Goal: Information Seeking & Learning: Learn about a topic

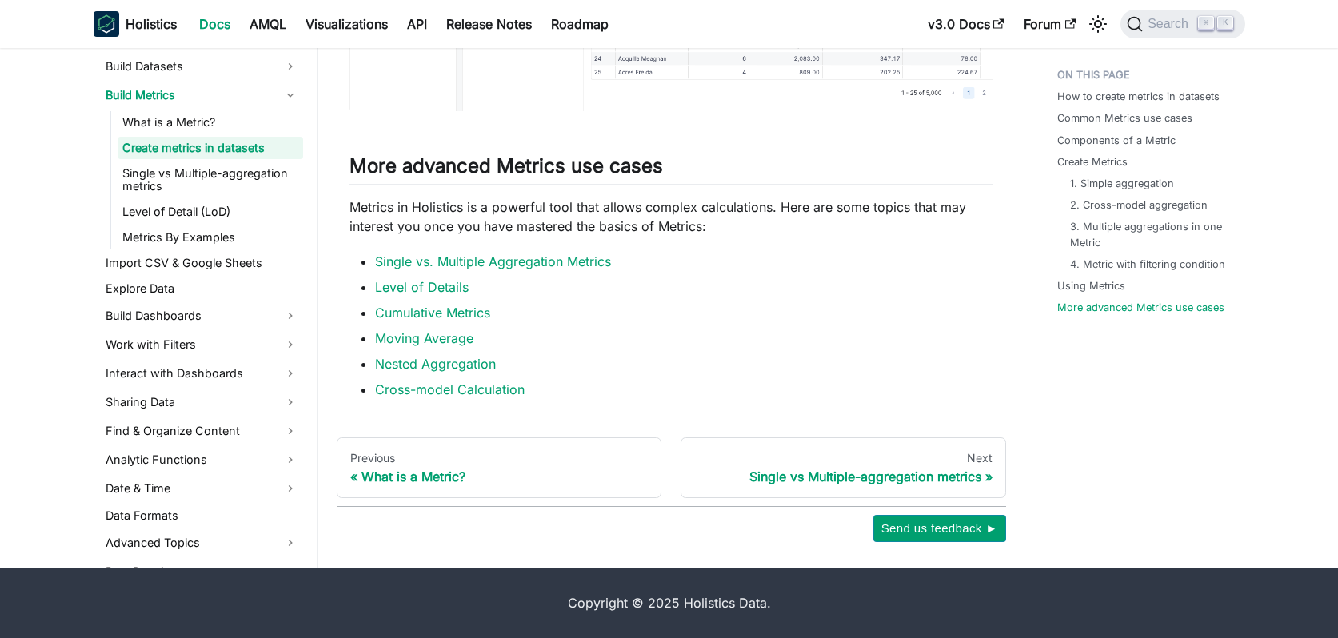
scroll to position [327, 0]
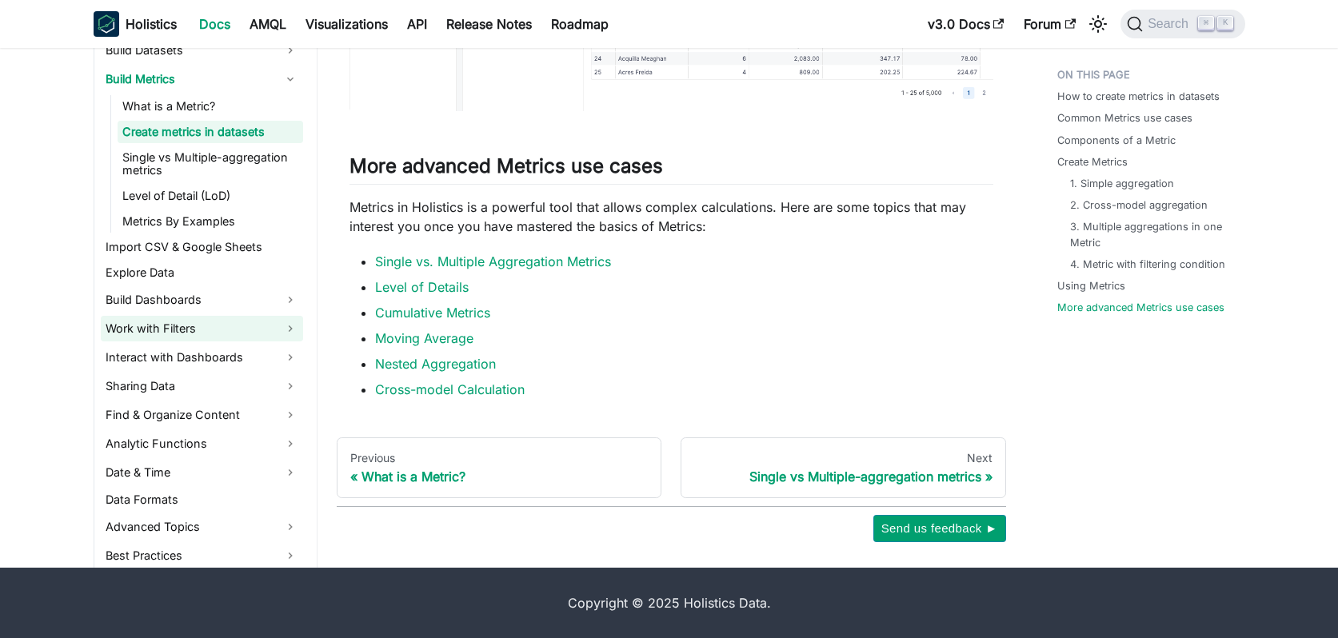
click at [170, 320] on link "Work with Filters" at bounding box center [202, 329] width 202 height 26
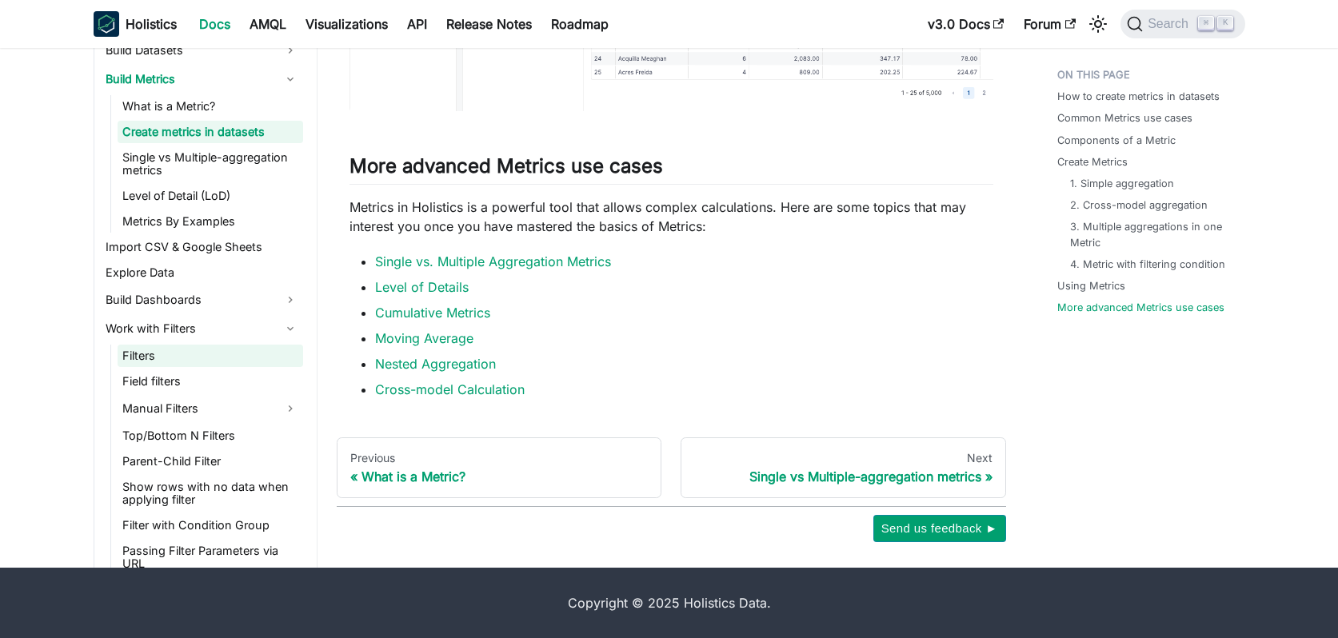
click at [196, 356] on link "Filters" at bounding box center [211, 356] width 186 height 22
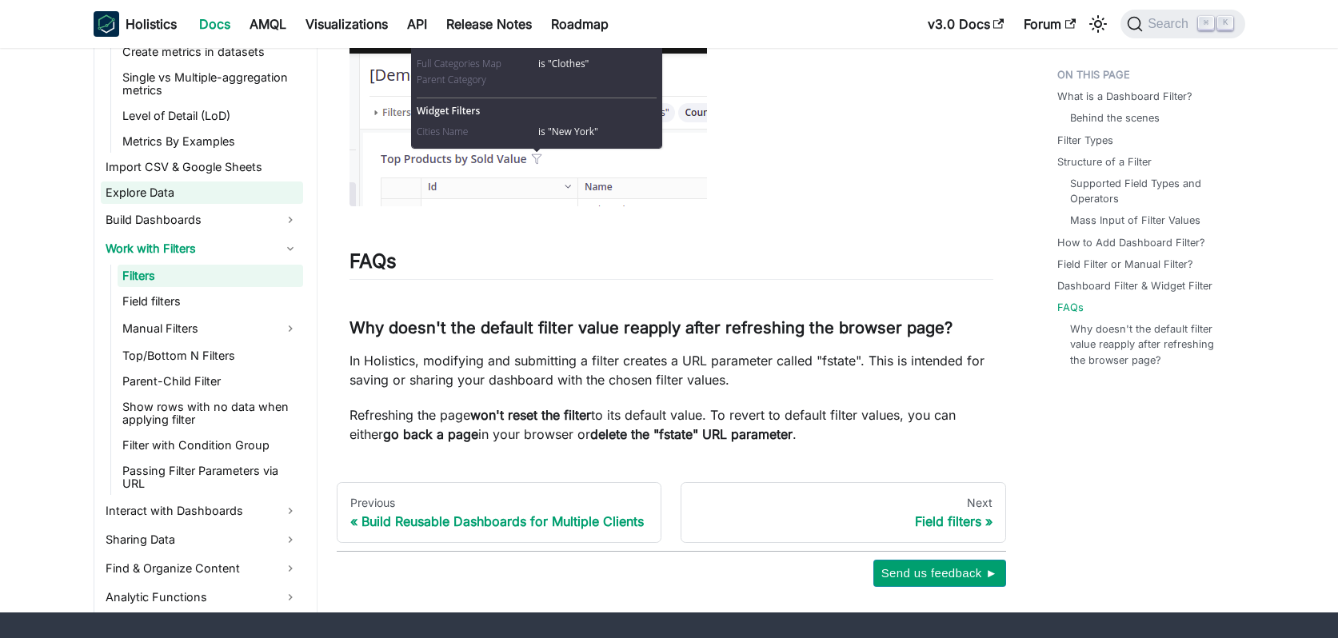
scroll to position [461, 0]
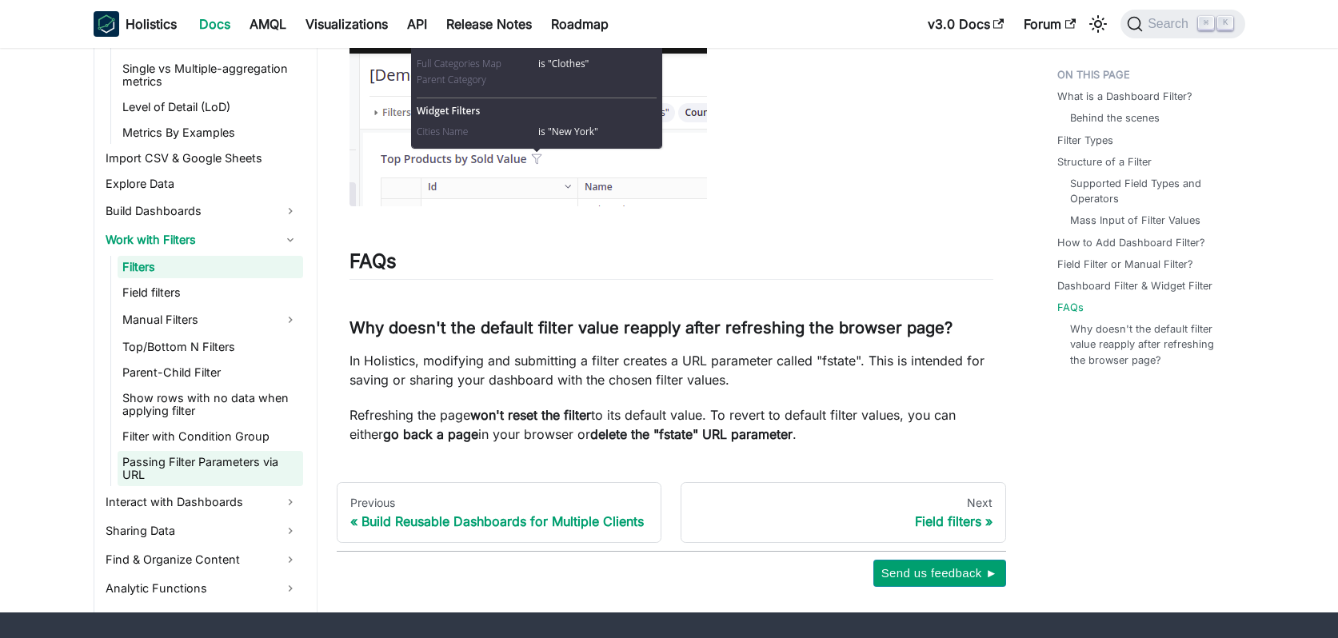
click at [182, 451] on link "Passing Filter Parameters via URL" at bounding box center [211, 468] width 186 height 35
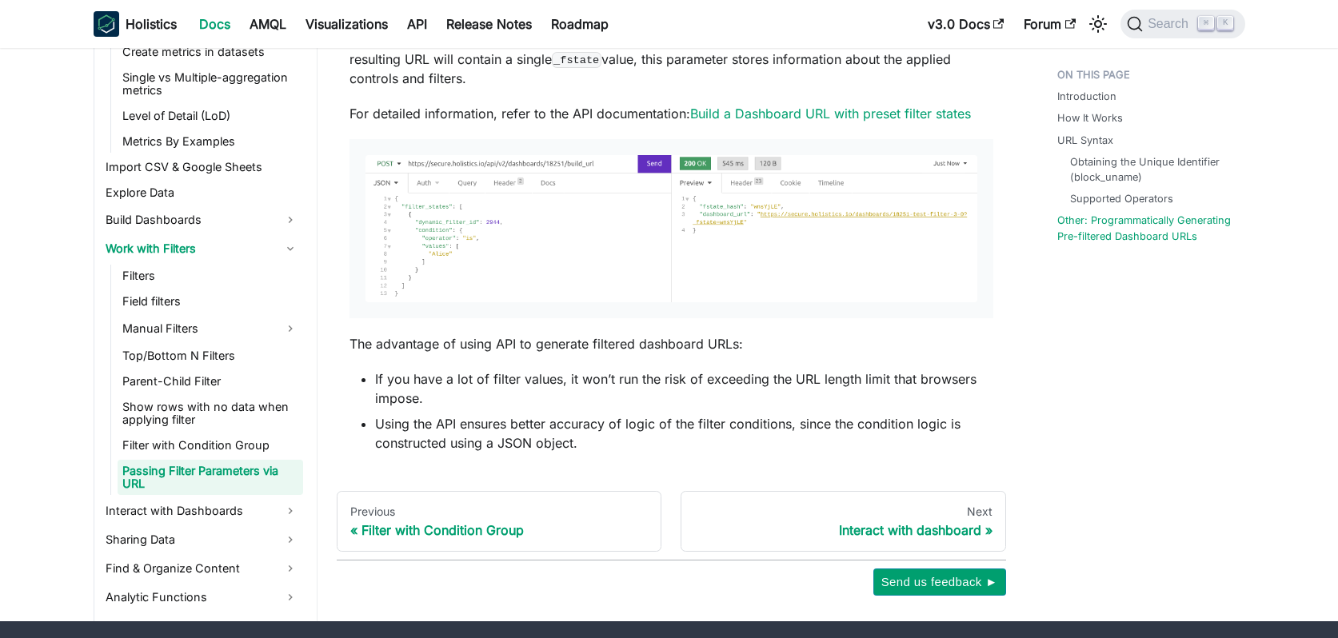
scroll to position [3471, 0]
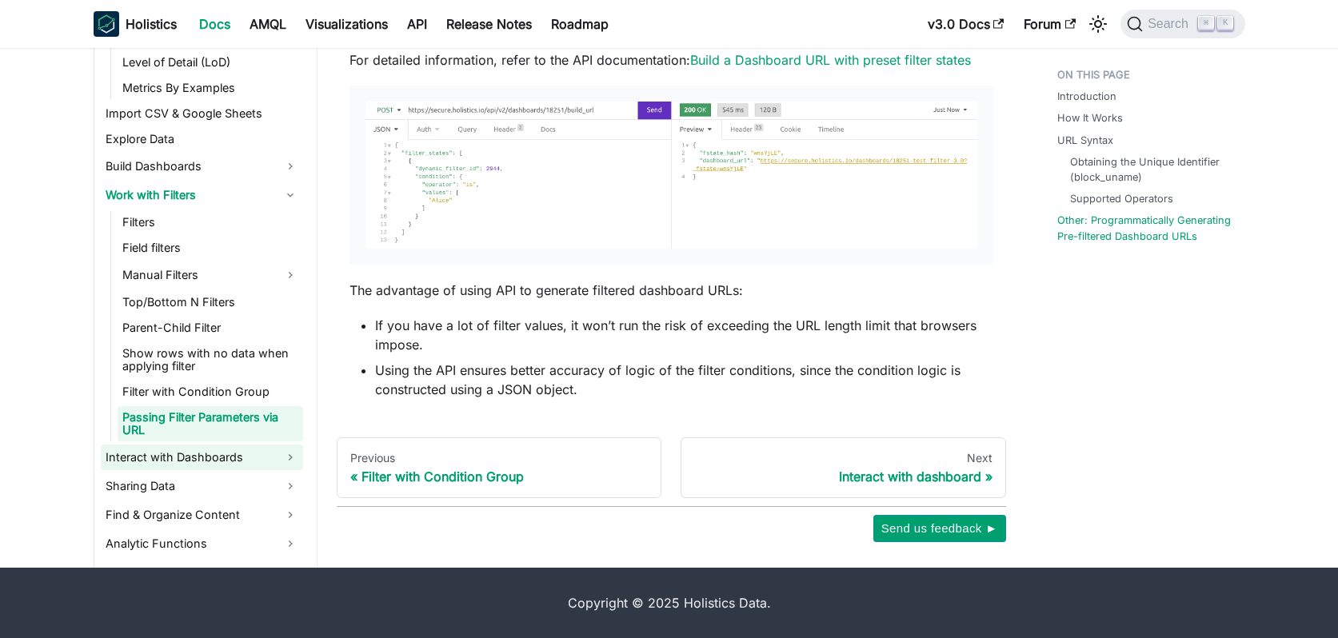
click at [250, 448] on link "Interact with Dashboards" at bounding box center [202, 458] width 202 height 26
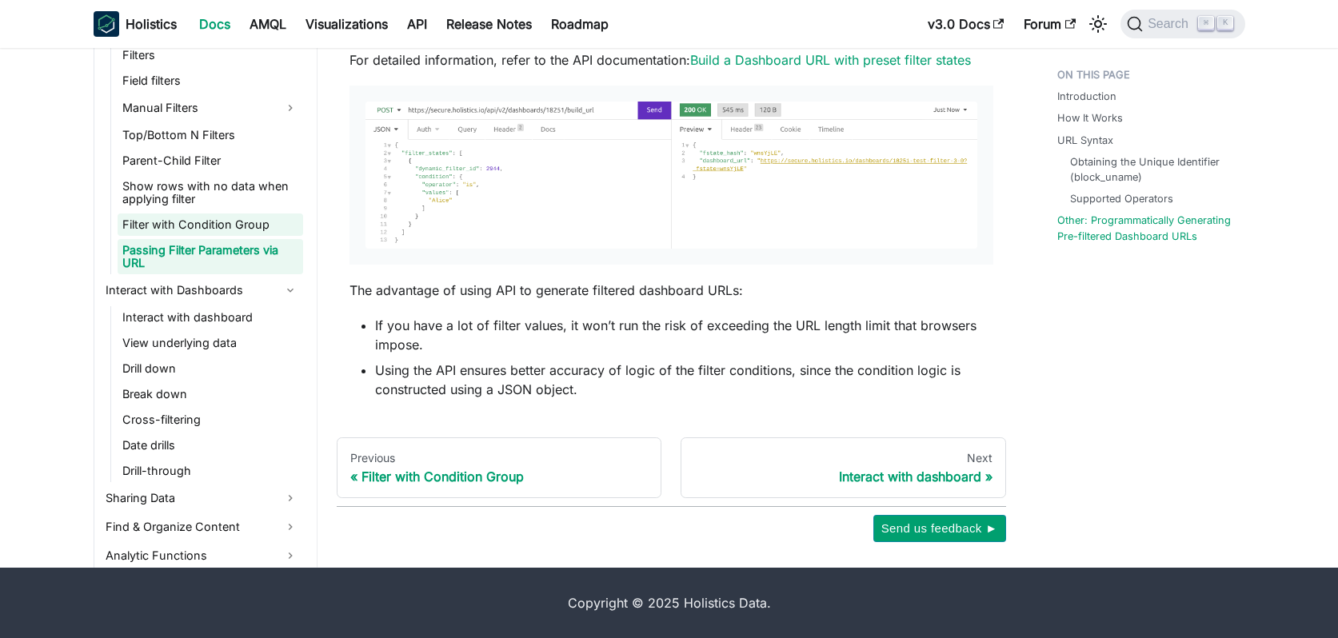
scroll to position [638, 0]
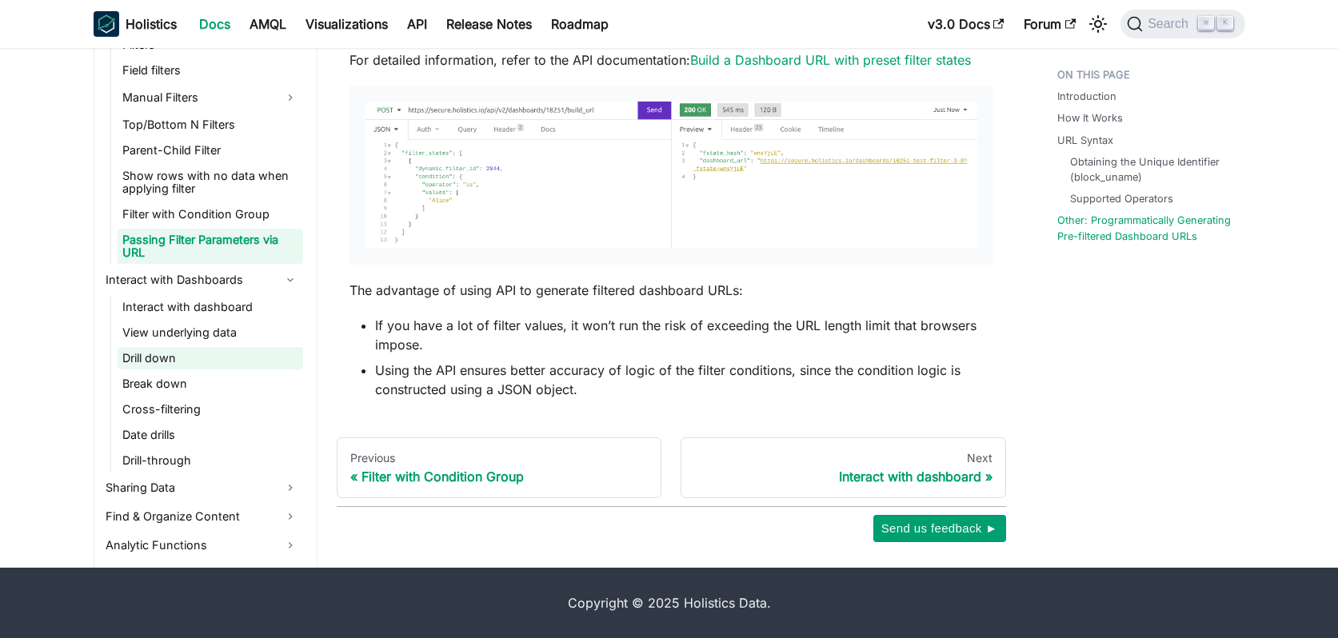
click at [213, 347] on link "Drill down" at bounding box center [211, 358] width 186 height 22
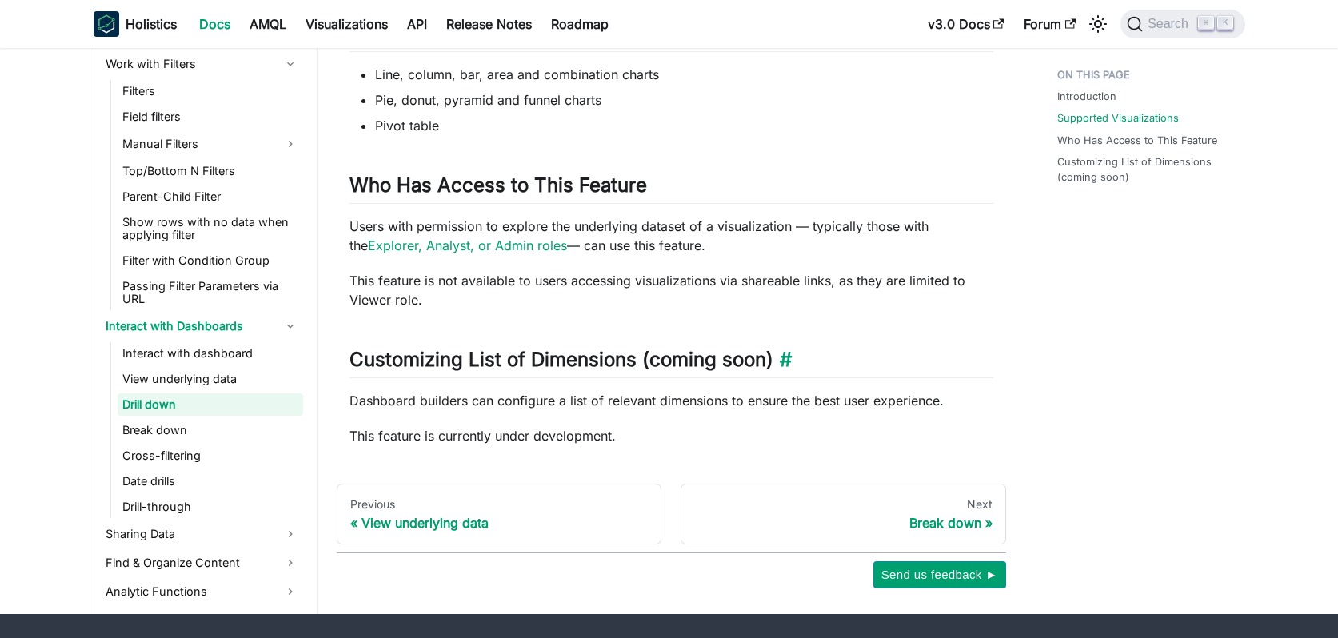
scroll to position [891, 0]
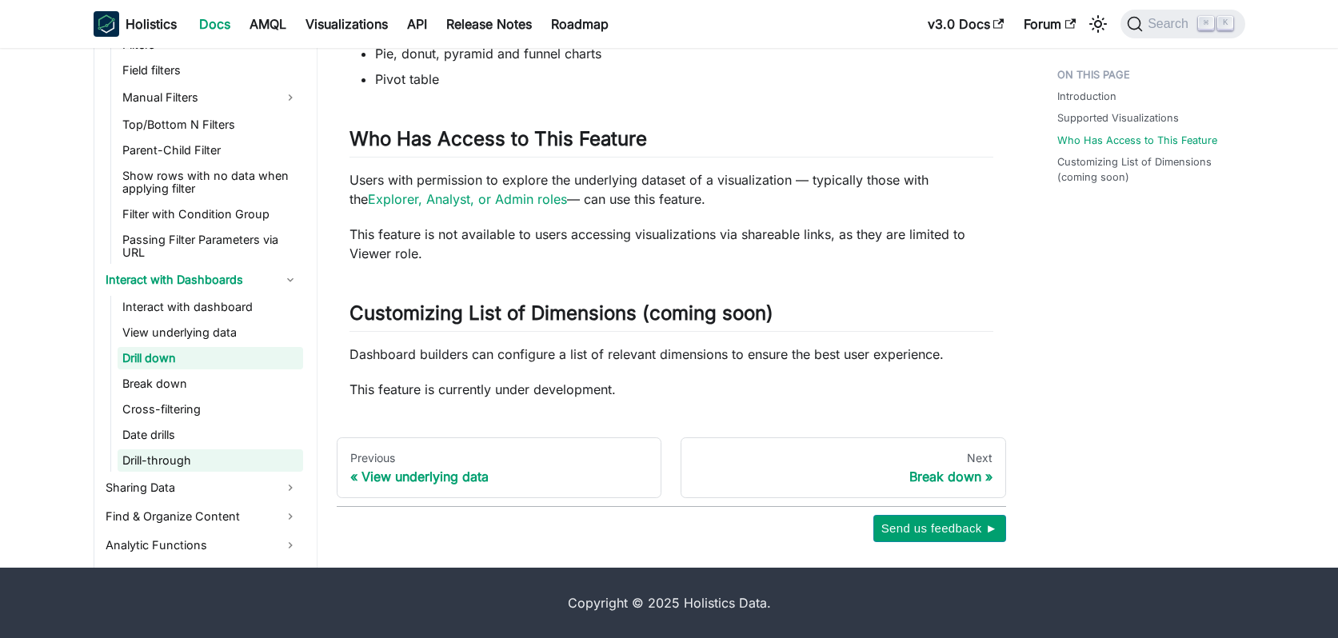
click at [182, 450] on link "Drill-through" at bounding box center [211, 461] width 186 height 22
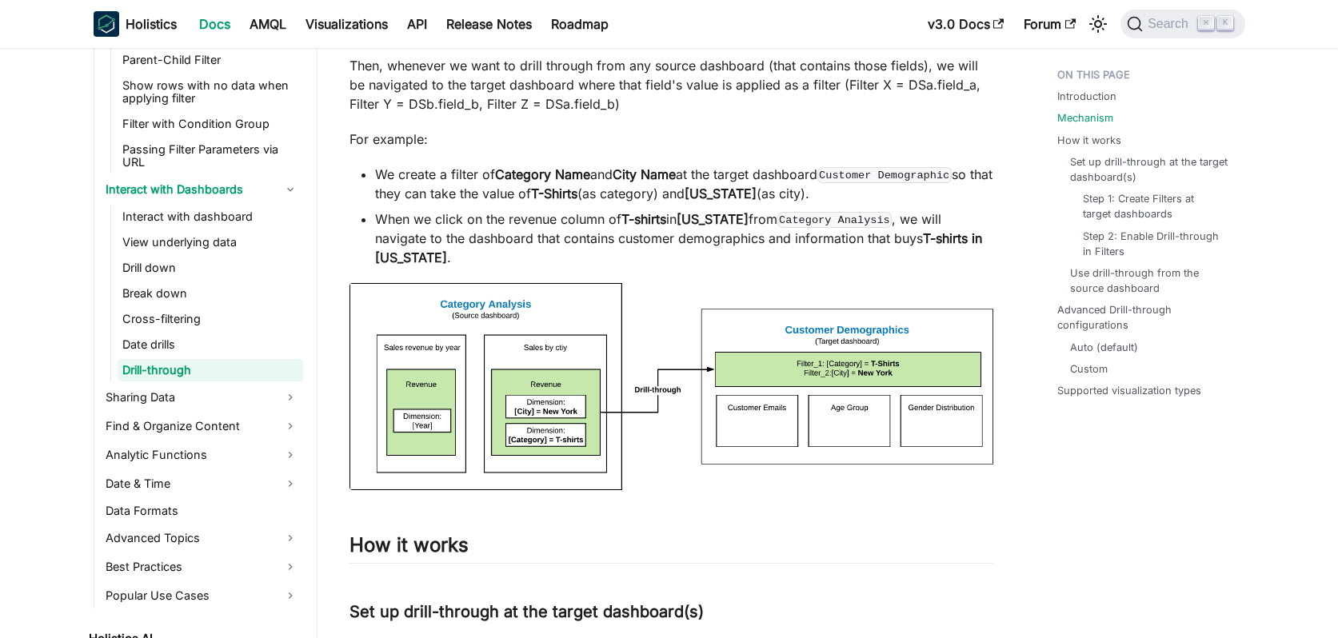
scroll to position [801, 0]
click at [210, 383] on link "Sharing Data" at bounding box center [202, 396] width 202 height 26
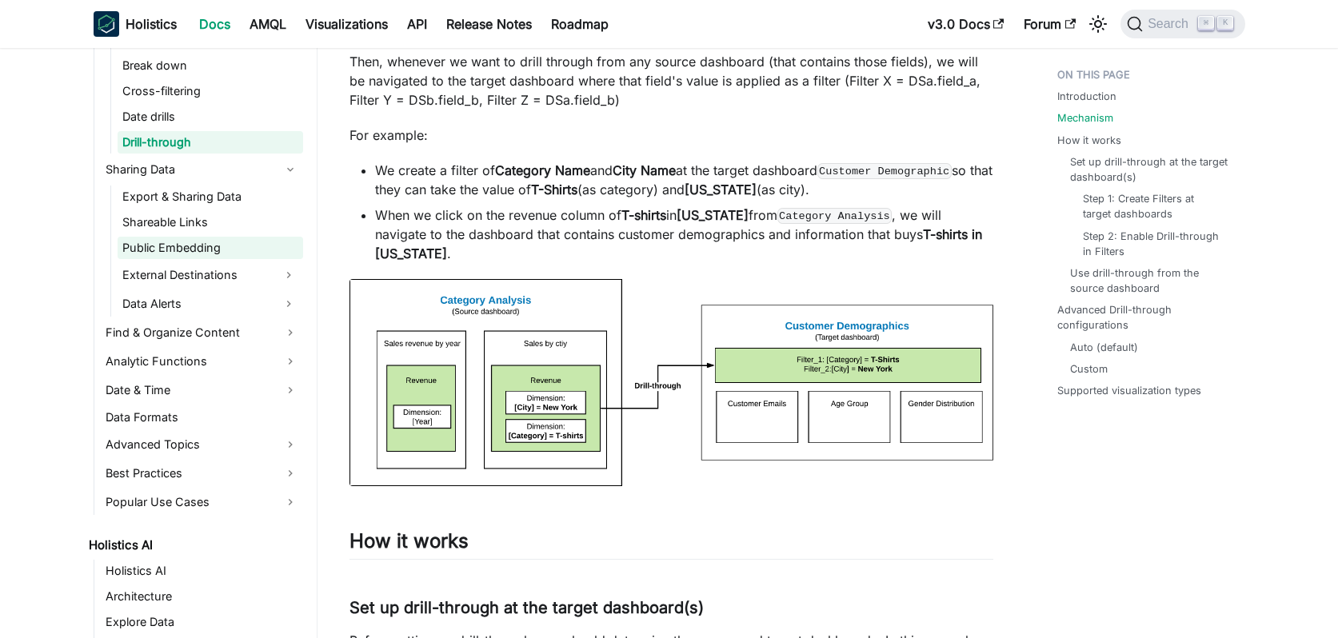
scroll to position [1526, 0]
click at [188, 237] on link "Public Embedding" at bounding box center [211, 248] width 186 height 22
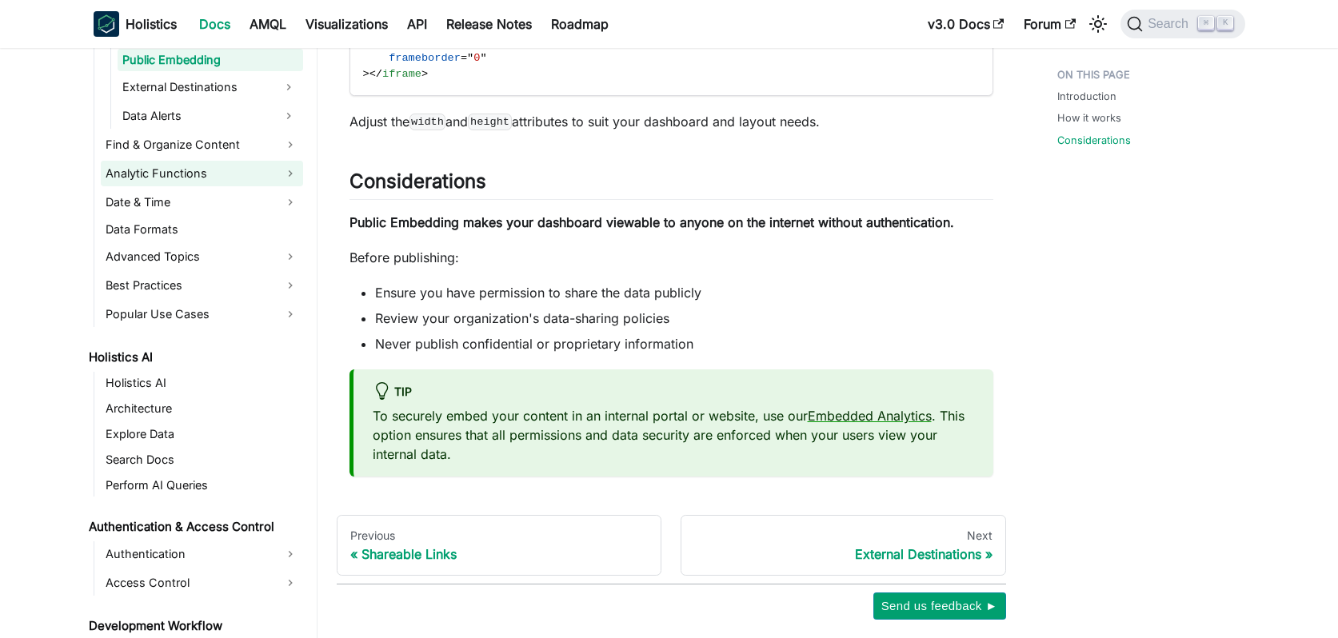
scroll to position [1217, 0]
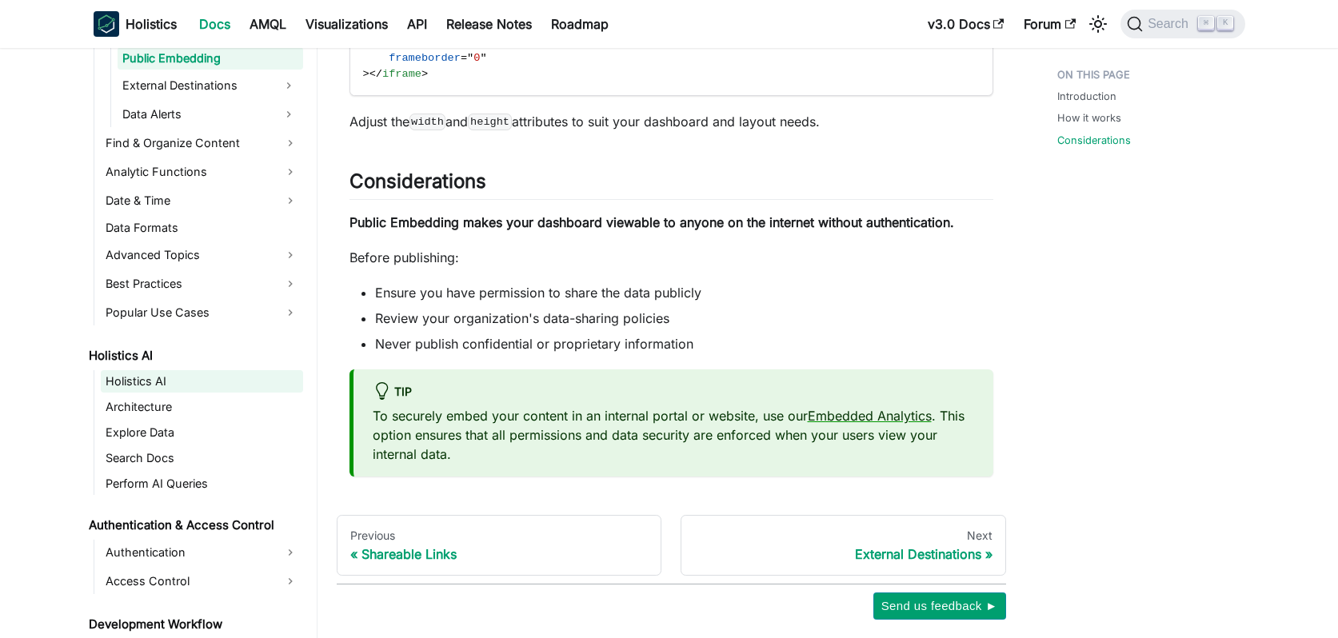
click at [146, 373] on link "Holistics AI" at bounding box center [202, 381] width 202 height 22
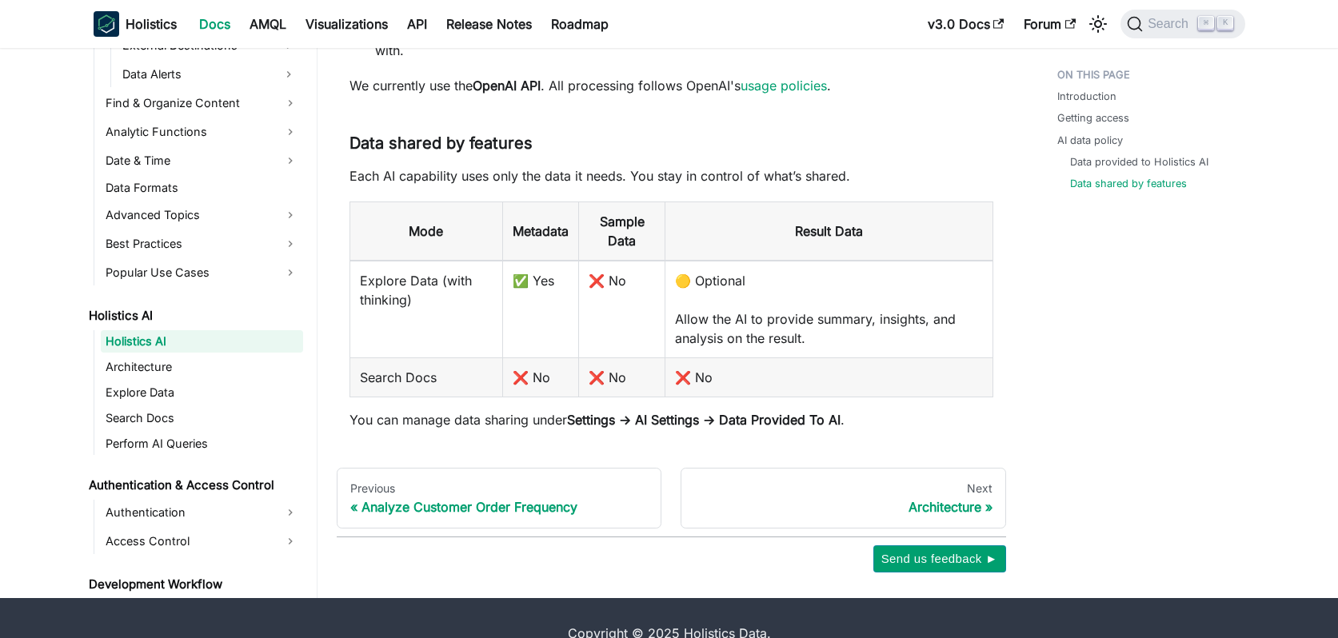
scroll to position [1350, 0]
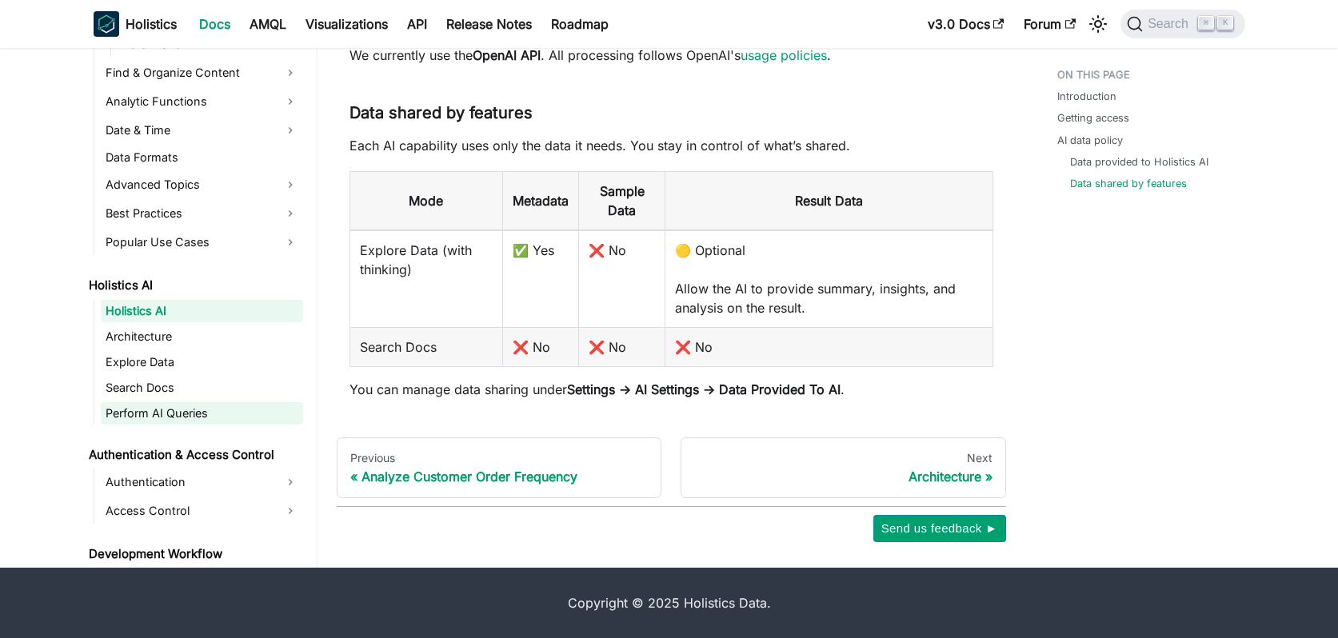
click at [201, 402] on link "Perform AI Queries" at bounding box center [202, 413] width 202 height 22
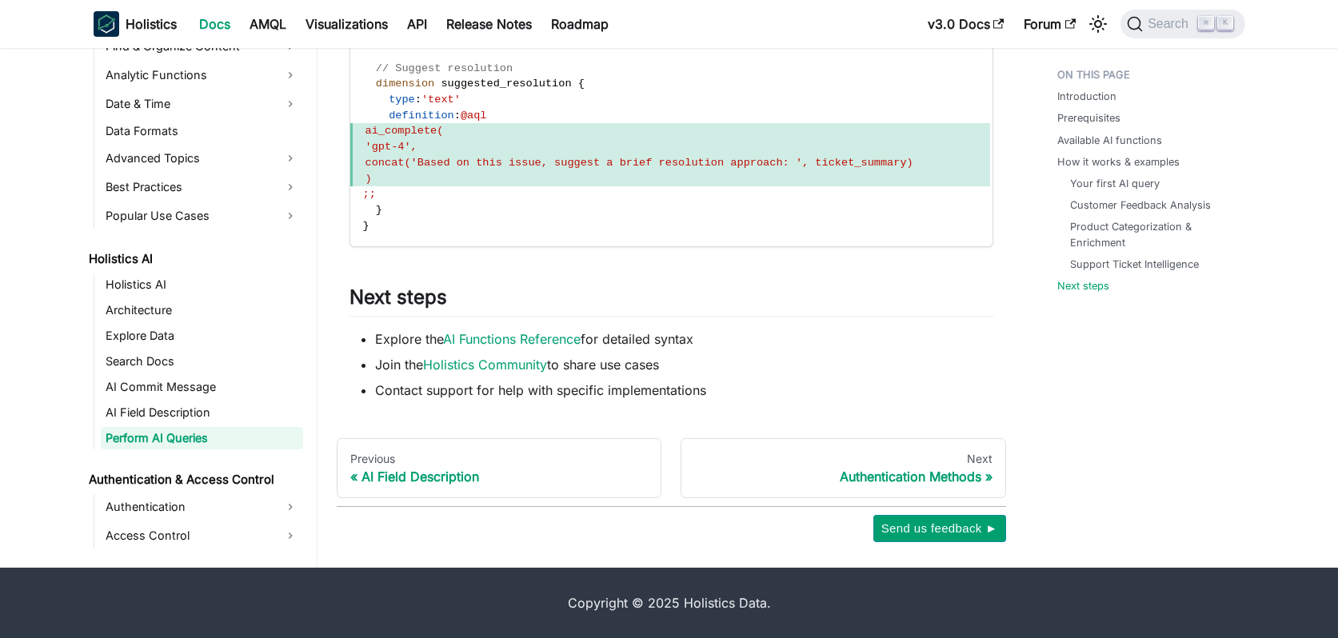
scroll to position [4752, 0]
click at [544, 341] on link "AI Functions Reference" at bounding box center [512, 339] width 138 height 16
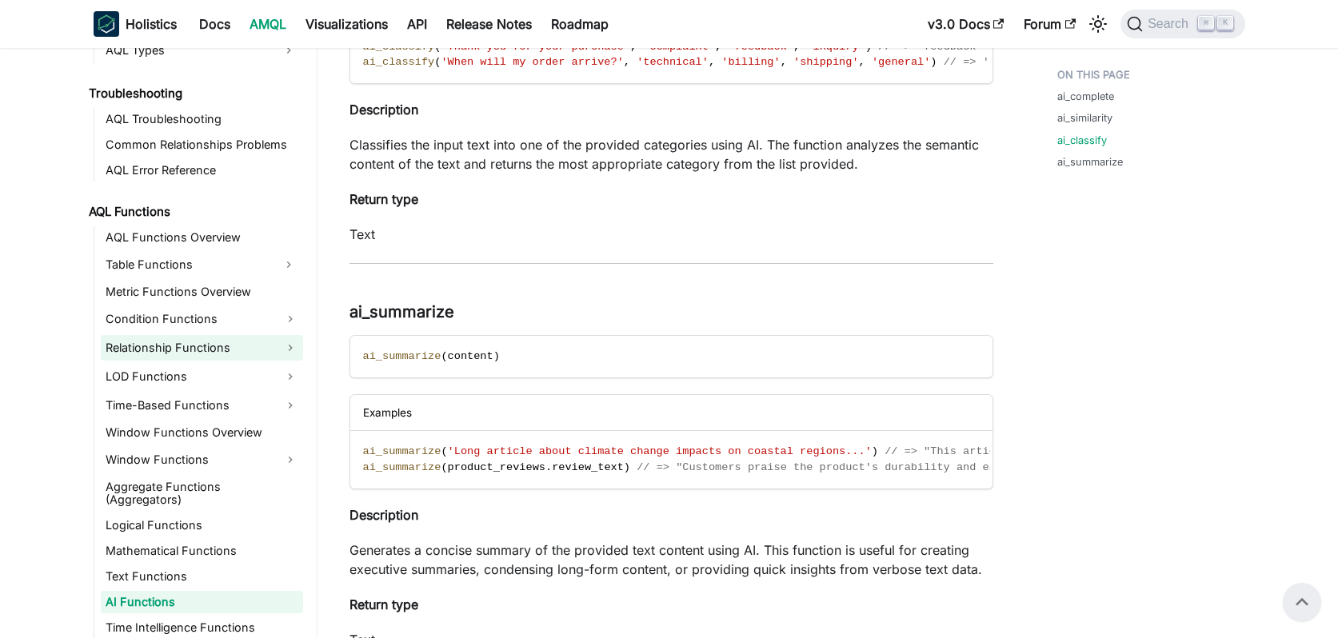
scroll to position [1002, 0]
